Goal: Information Seeking & Learning: Learn about a topic

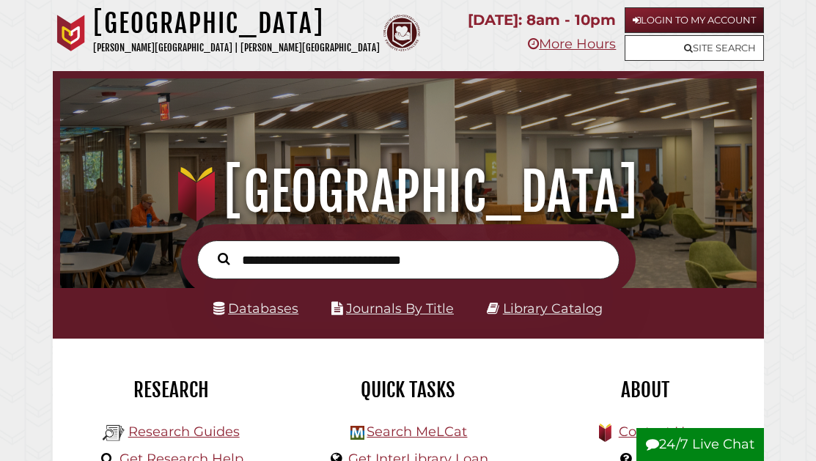
scroll to position [230, 689]
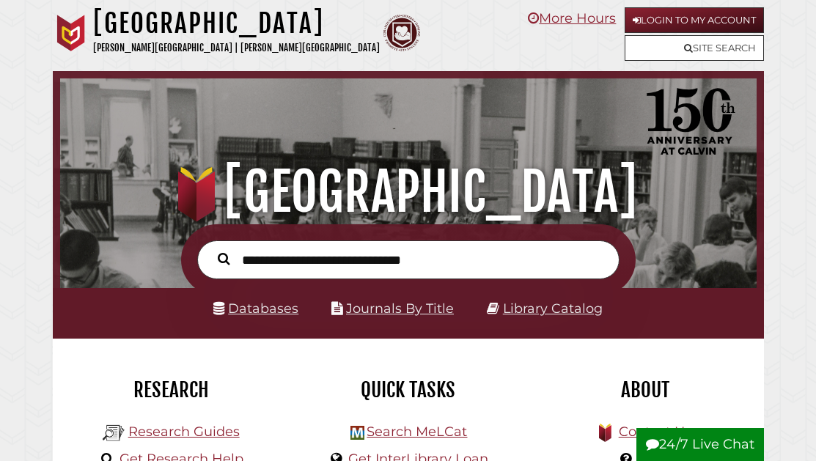
scroll to position [230, 689]
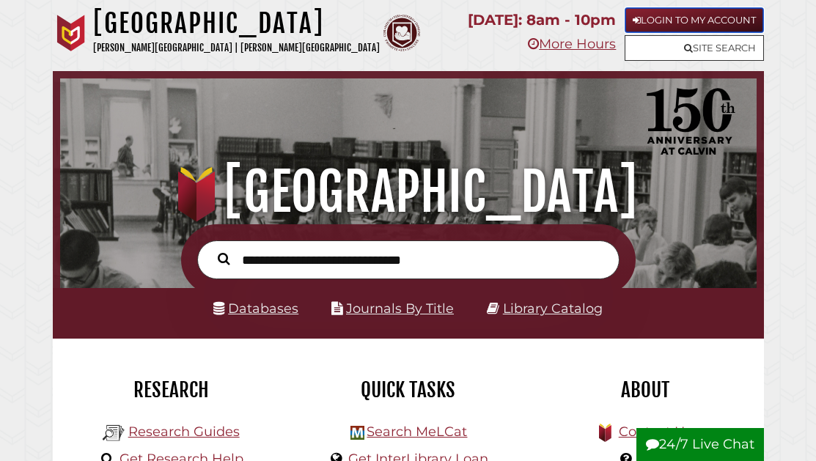
click at [654, 22] on link "Login to My Account" at bounding box center [693, 20] width 139 height 26
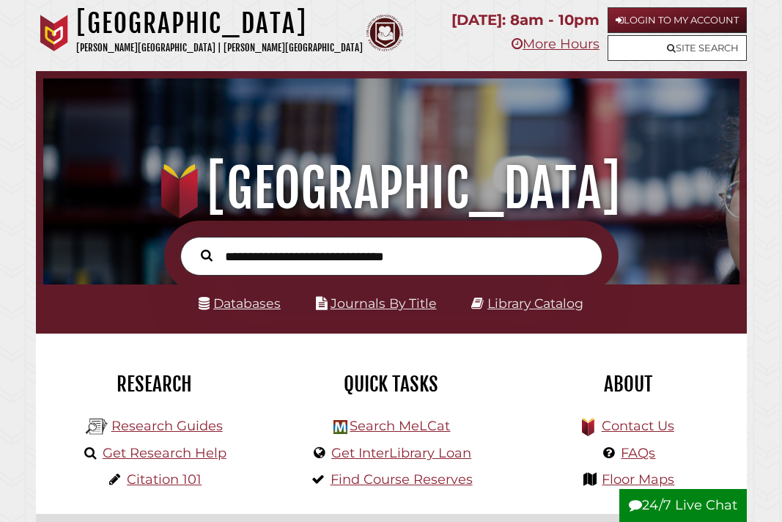
scroll to position [230, 689]
click at [200, 476] on link "Citation 101" at bounding box center [164, 479] width 75 height 16
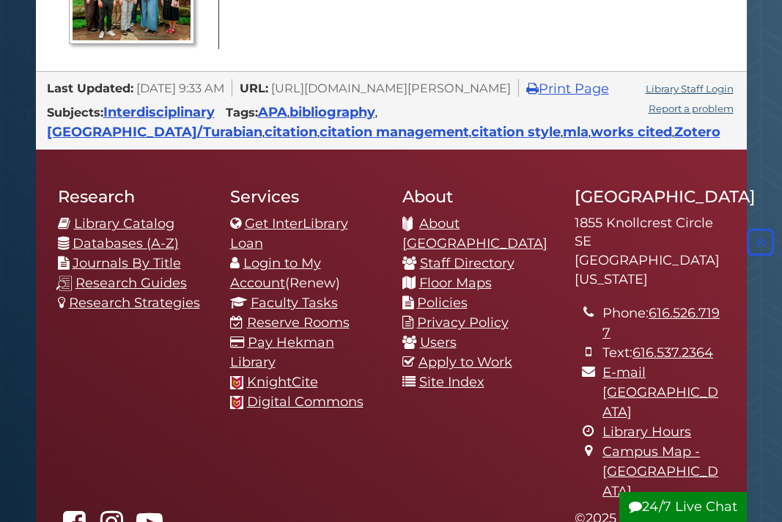
scroll to position [709, 0]
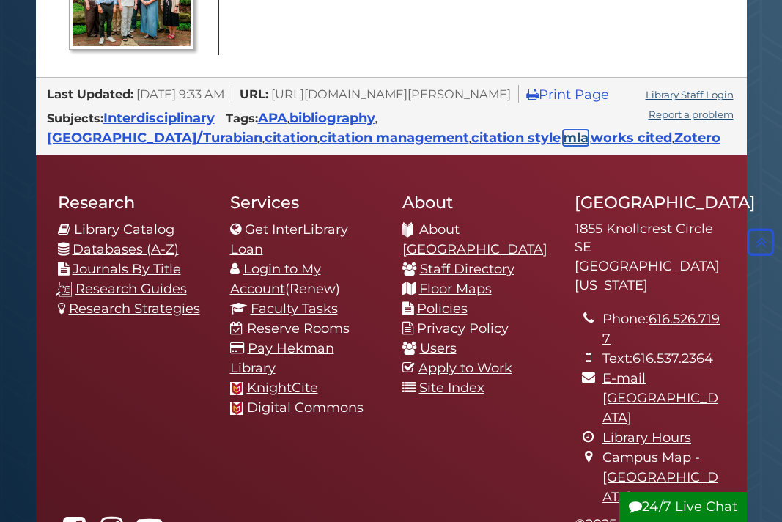
click at [563, 146] on link "mla" at bounding box center [576, 138] width 26 height 16
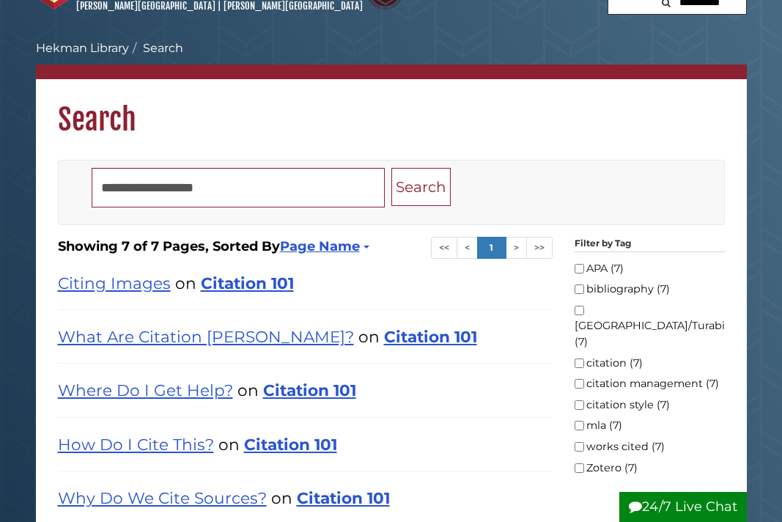
scroll to position [58, 0]
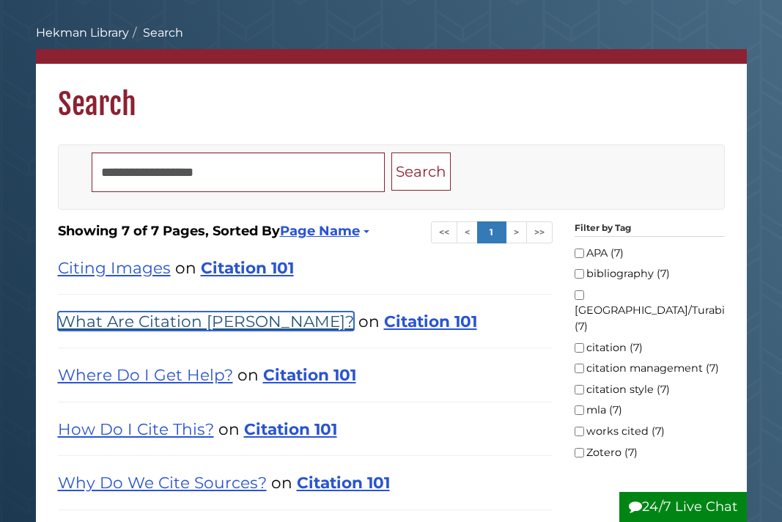
click at [219, 325] on link "What Are Citation [PERSON_NAME]?" at bounding box center [206, 320] width 296 height 19
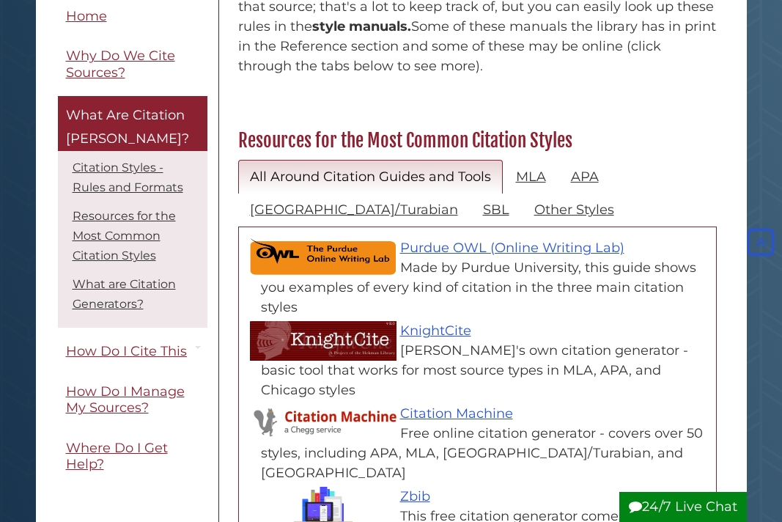
scroll to position [621, 0]
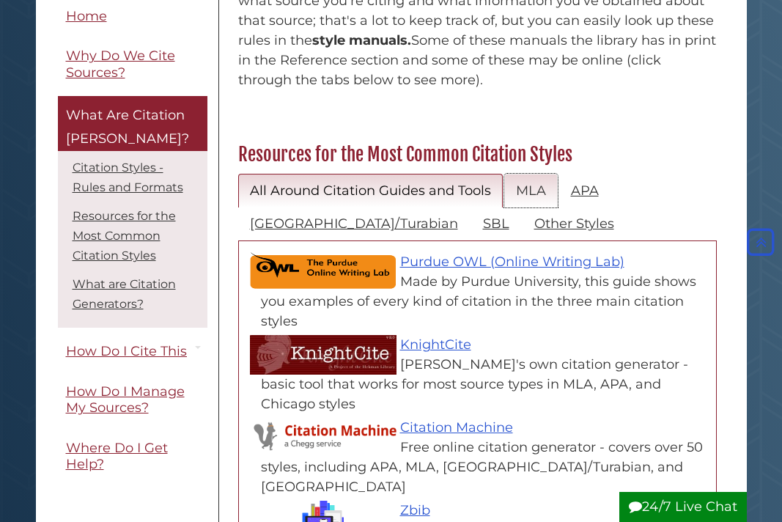
click at [532, 187] on link "MLA" at bounding box center [530, 191] width 53 height 34
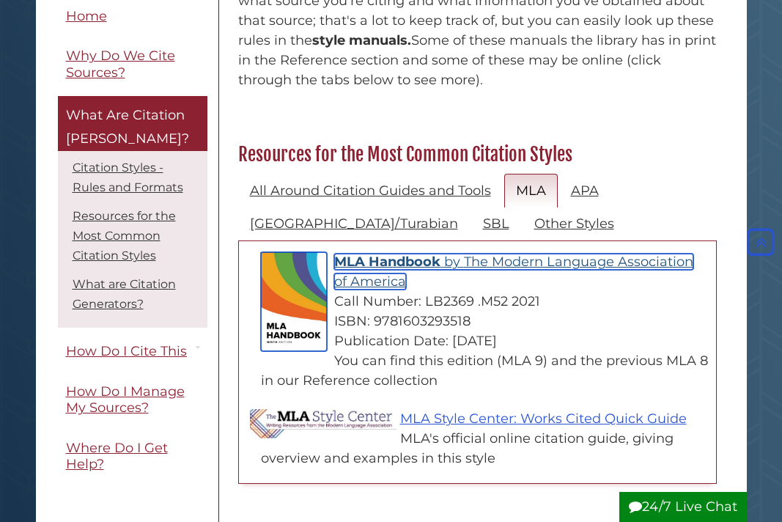
click at [358, 275] on span "The Modern Language Association of America" at bounding box center [513, 272] width 359 height 36
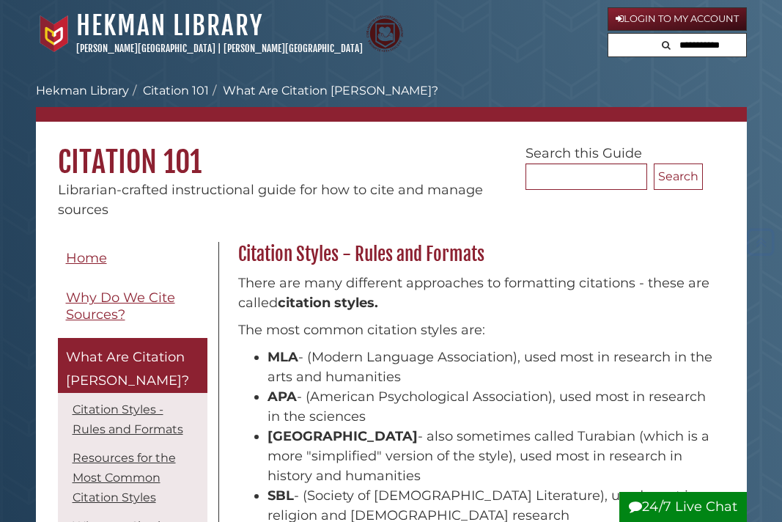
scroll to position [621, 0]
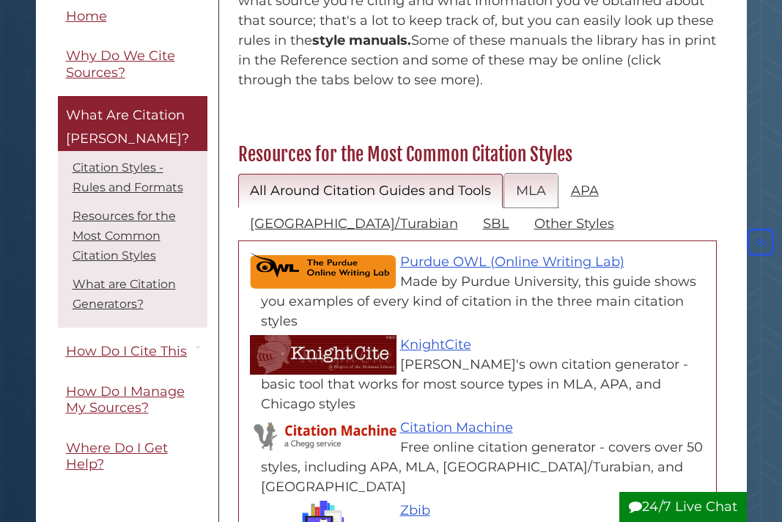
click at [537, 198] on link "MLA" at bounding box center [530, 191] width 53 height 34
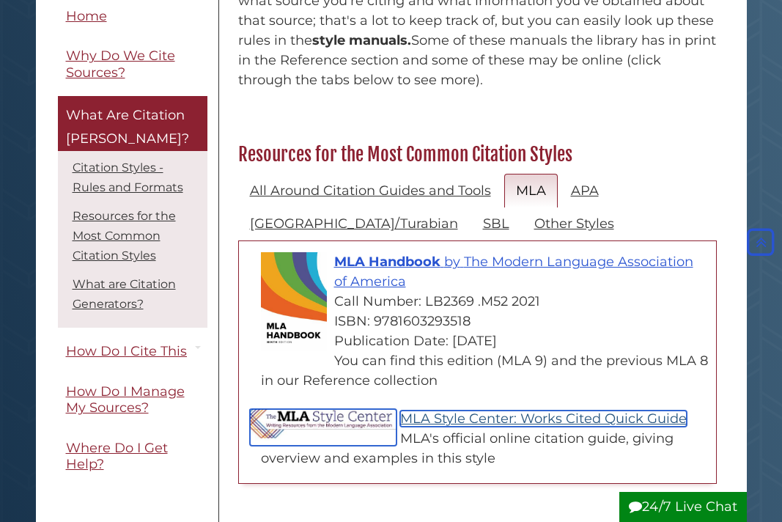
click at [546, 416] on link "MLA Style Center: Works Cited Quick Guide" at bounding box center [543, 418] width 287 height 16
